Goal: Information Seeking & Learning: Find specific fact

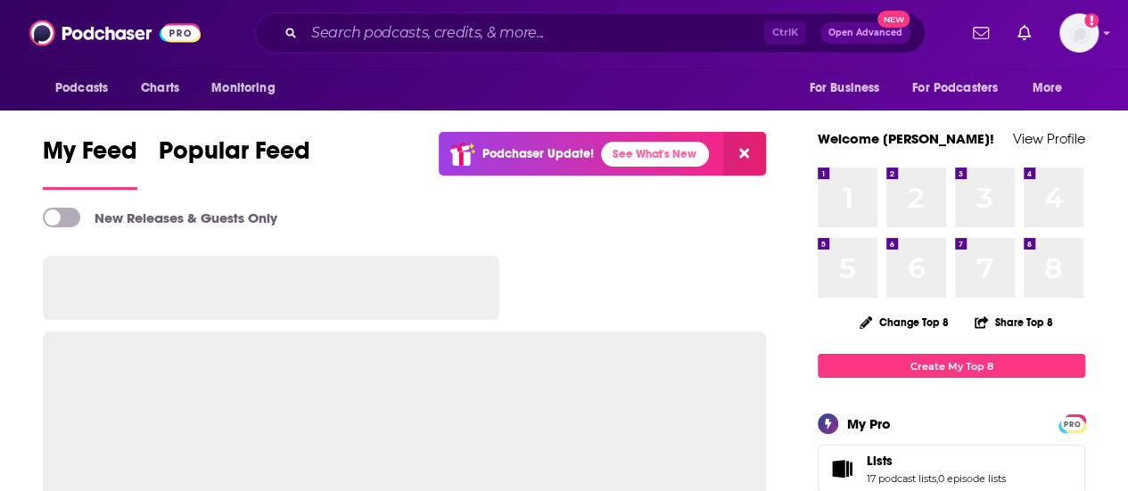
click at [448, 30] on input "Search podcasts, credits, & more..." at bounding box center [534, 33] width 460 height 29
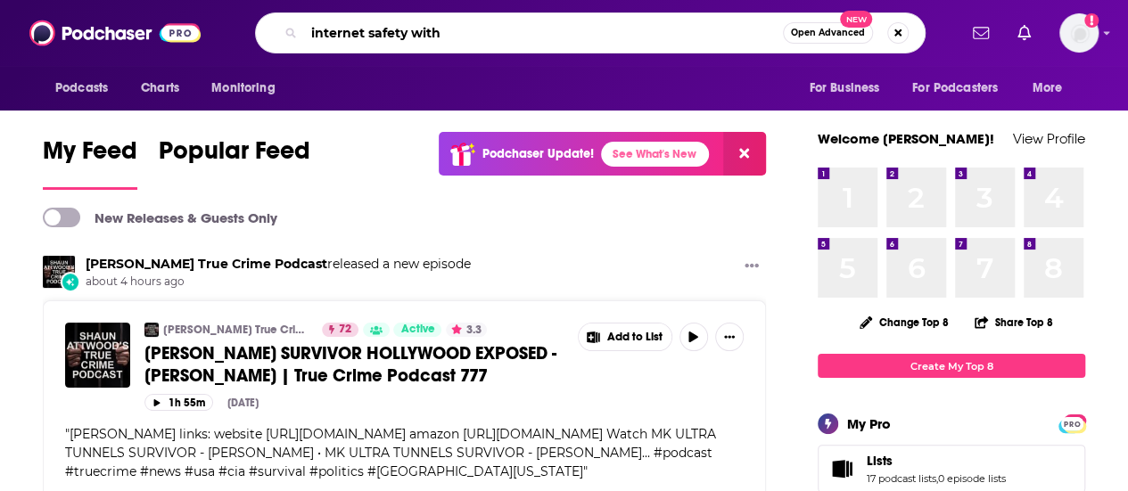
type input "internet safety with"
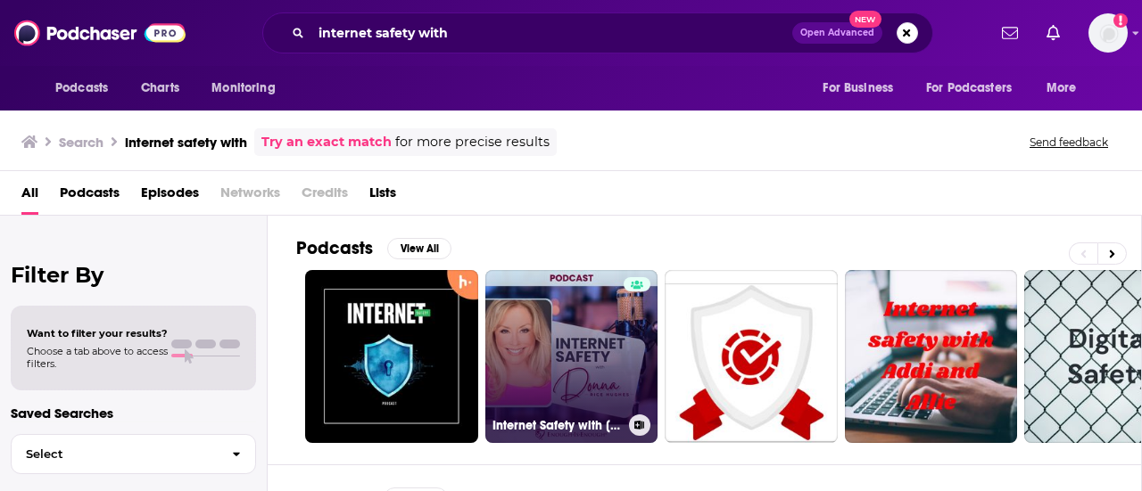
click at [567, 338] on link "Internet Safety with [PERSON_NAME] [PERSON_NAME]" at bounding box center [571, 356] width 173 height 173
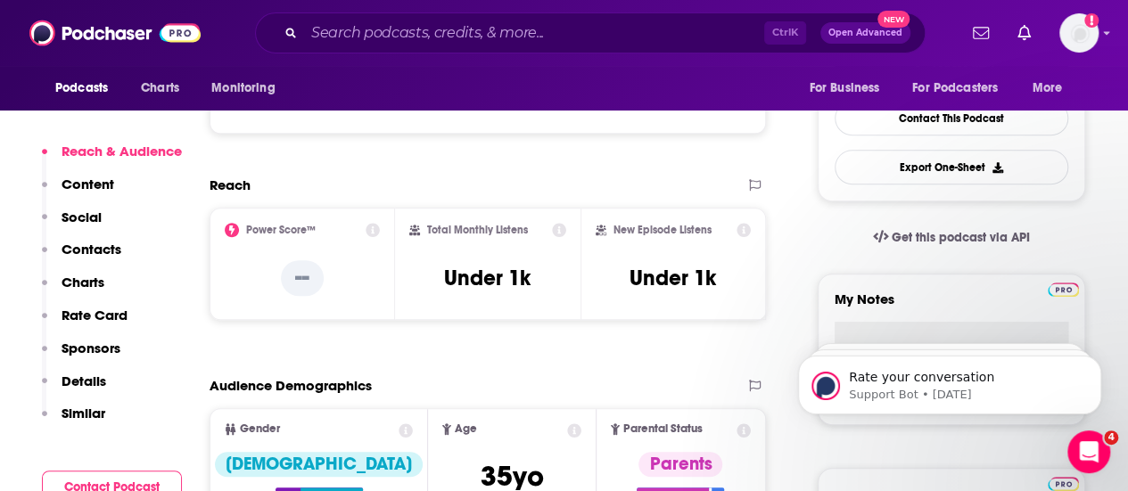
scroll to position [357, 0]
